Goal: Information Seeking & Learning: Learn about a topic

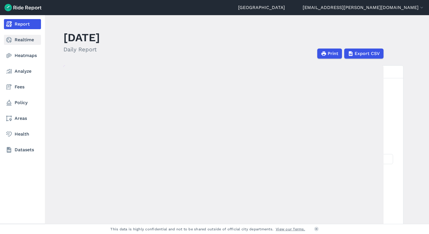
click at [11, 39] on use at bounding box center [9, 40] width 6 height 6
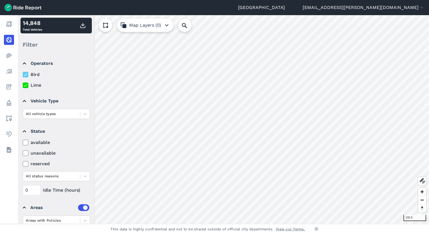
click at [158, 19] on button "Map Layers (0)" at bounding box center [145, 25] width 57 height 13
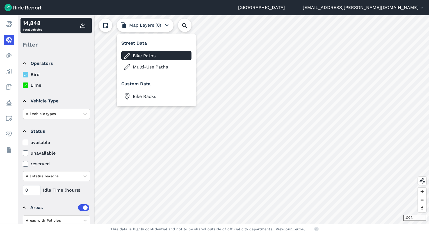
click at [141, 54] on span "Bike Paths" at bounding box center [161, 55] width 56 height 7
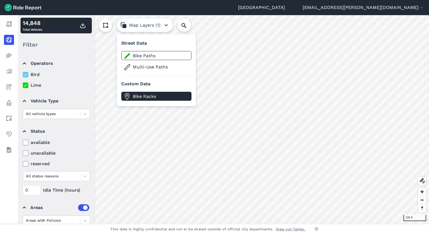
click at [146, 95] on span "Bike Racks" at bounding box center [161, 96] width 56 height 7
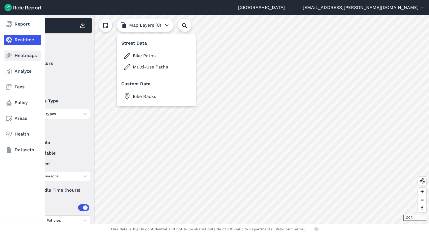
click at [10, 56] on icon at bounding box center [9, 55] width 7 height 7
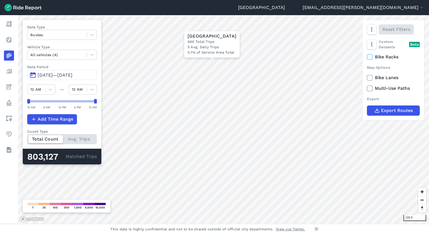
click at [90, 137] on div "Total Count Avg. Trips" at bounding box center [62, 139] width 70 height 10
click at [27, 137] on input "Count Type Total Count Avg. Trips" at bounding box center [27, 136] width 0 height 4
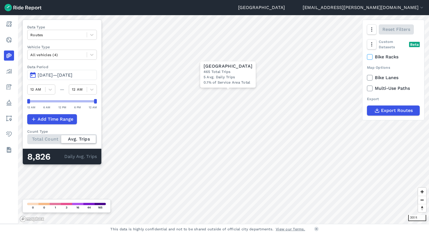
click at [49, 137] on div "Total Count Avg. Trips" at bounding box center [62, 139] width 70 height 10
click at [27, 137] on input "Count Type Total Count Avg. Trips" at bounding box center [27, 136] width 0 height 4
click at [95, 35] on icon at bounding box center [92, 35] width 6 height 6
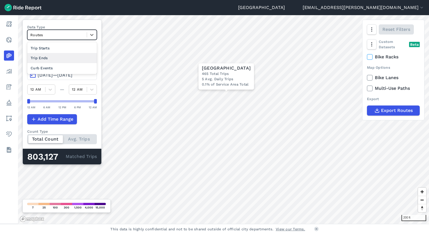
click at [61, 56] on div "Trip Ends" at bounding box center [62, 58] width 70 height 10
